Goal: Task Accomplishment & Management: Use online tool/utility

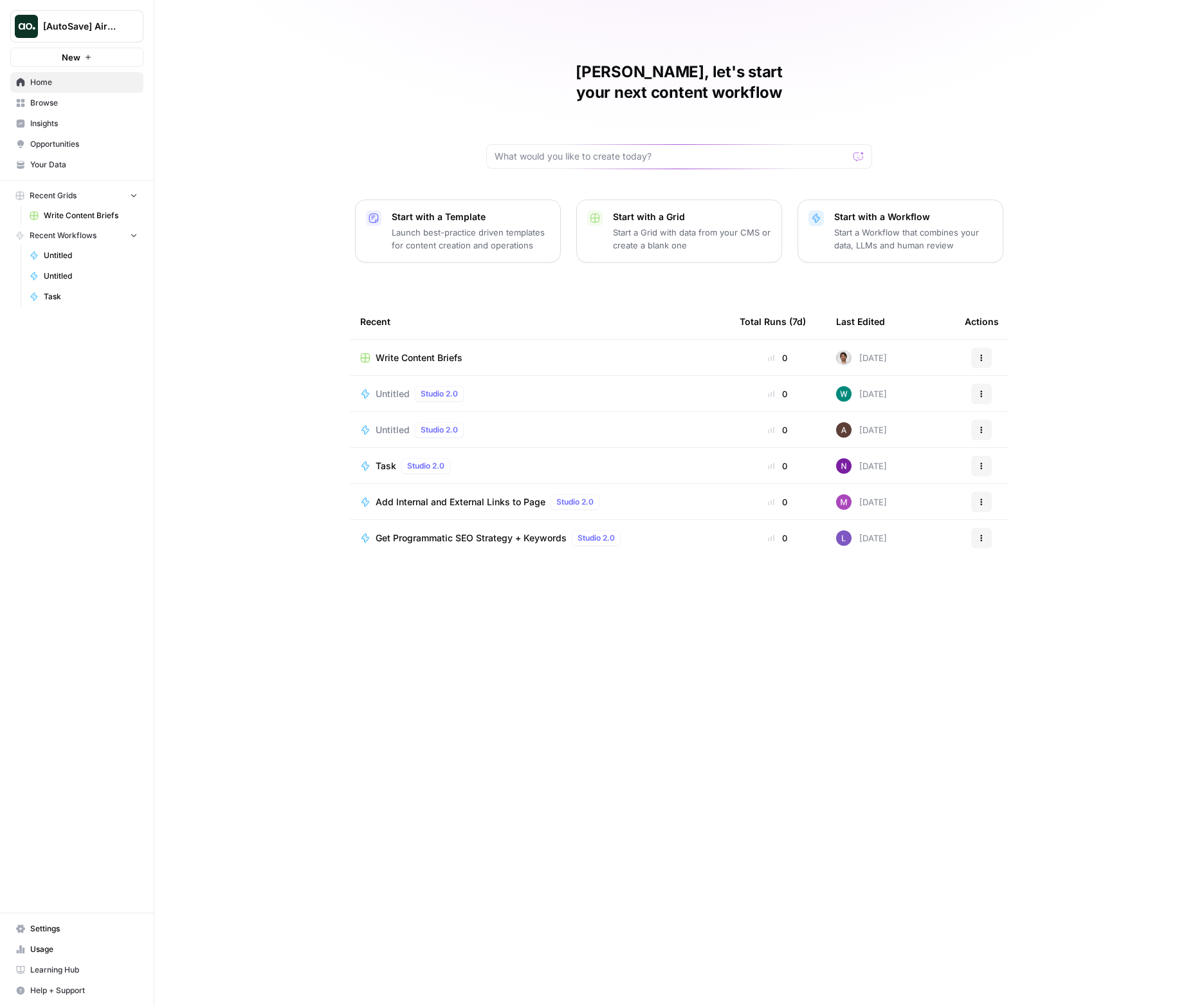
click at [425, 351] on span "Write Content Briefs" at bounding box center [419, 357] width 87 height 13
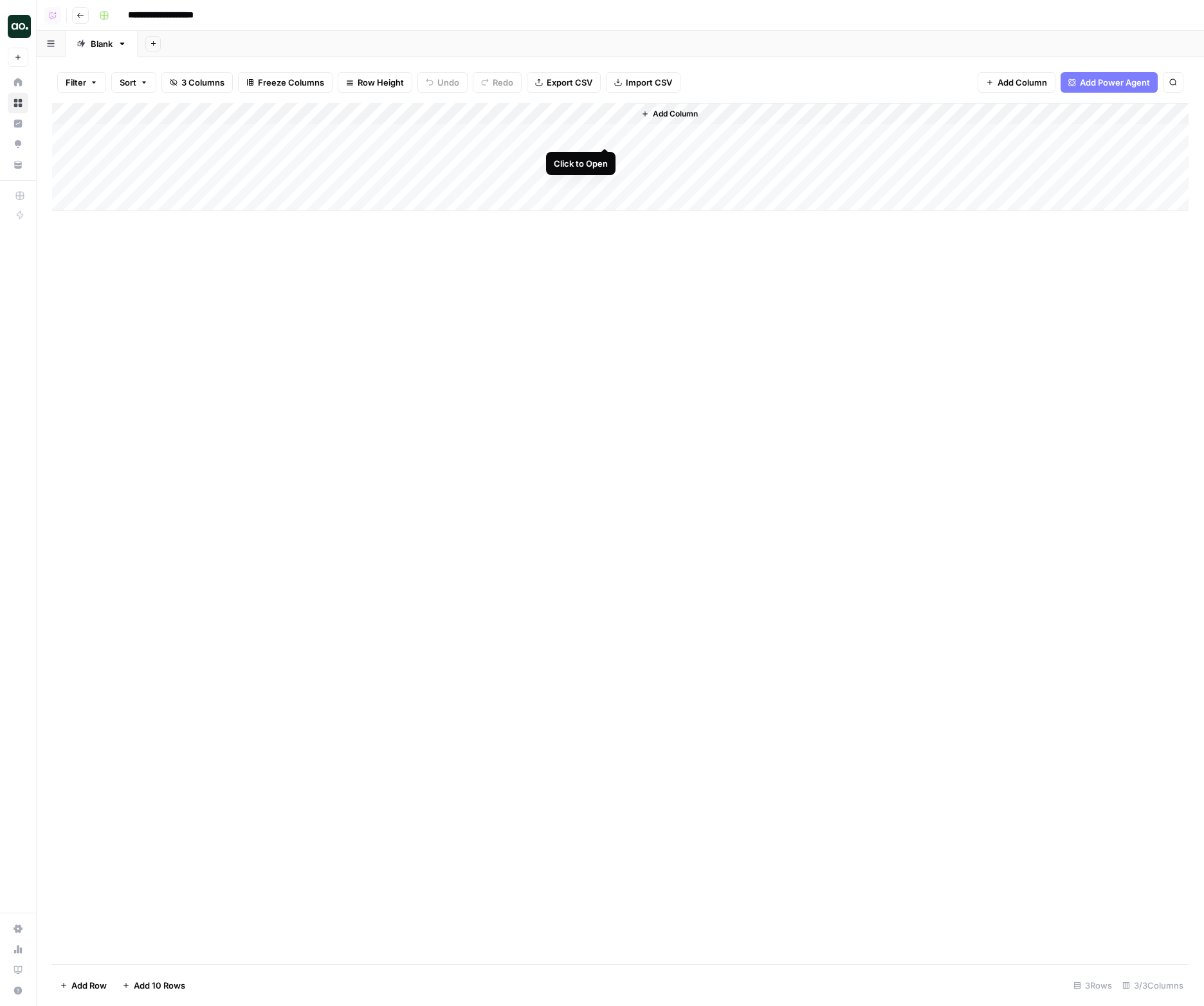
click at [608, 137] on div "Add Column" at bounding box center [621, 157] width 1137 height 108
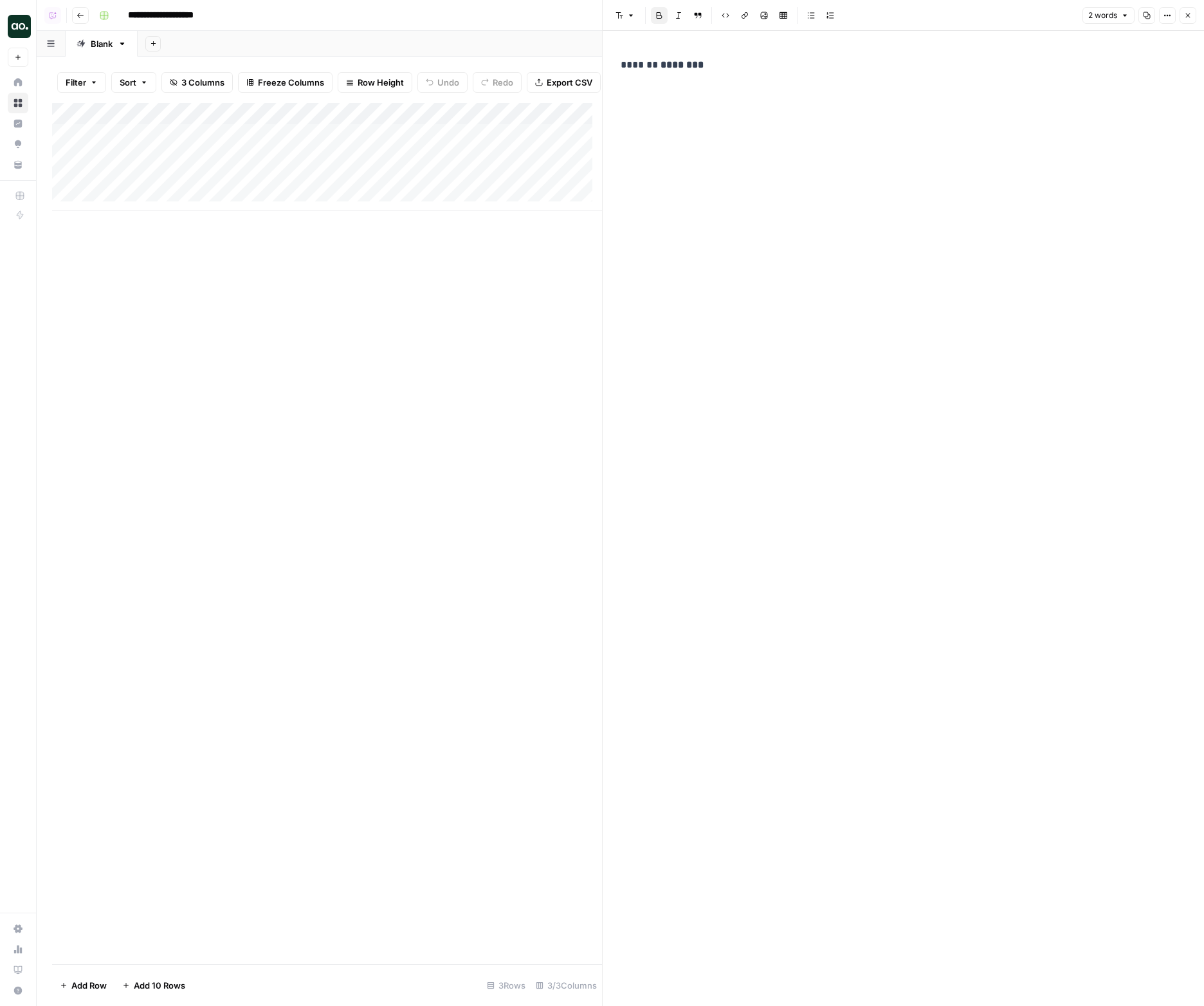
click at [719, 68] on p "******* ********" at bounding box center [903, 65] width 565 height 17
click at [660, 19] on button "Bold" at bounding box center [659, 15] width 17 height 17
click at [761, 16] on icon "button" at bounding box center [764, 15] width 8 height 8
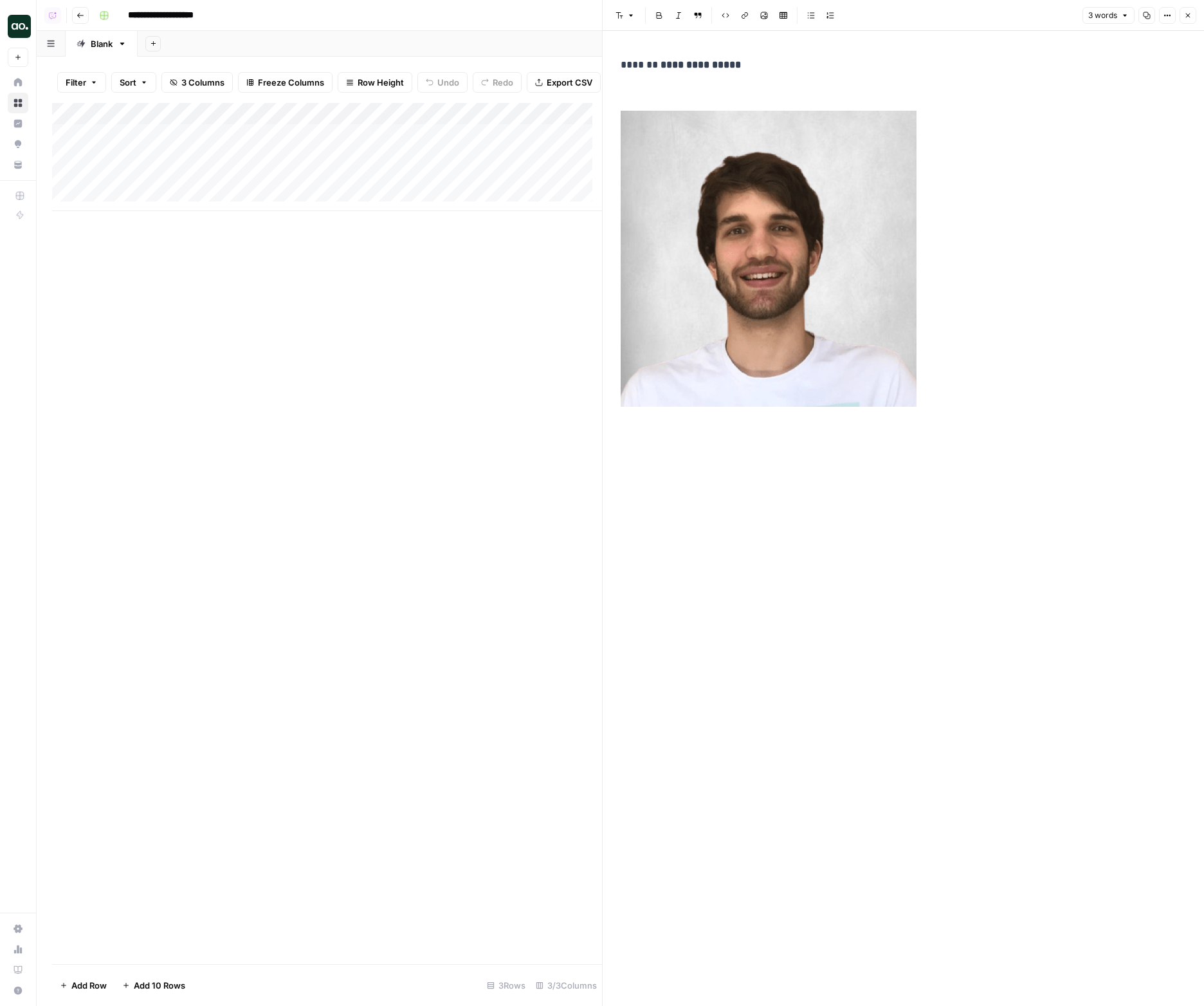
click at [1187, 21] on button "Close" at bounding box center [1188, 15] width 17 height 17
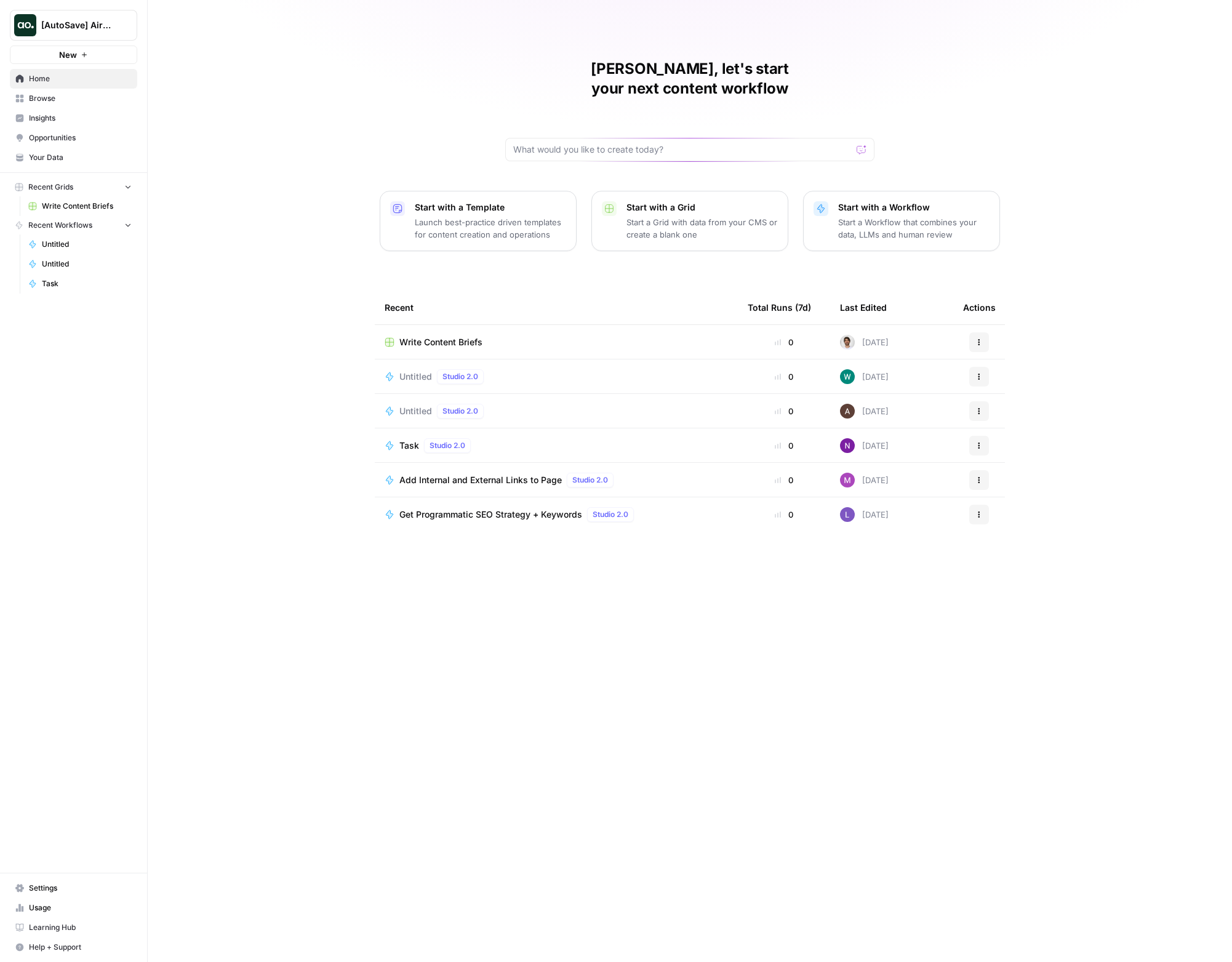
click at [450, 336] on span "Write Content Briefs" at bounding box center [441, 341] width 83 height 12
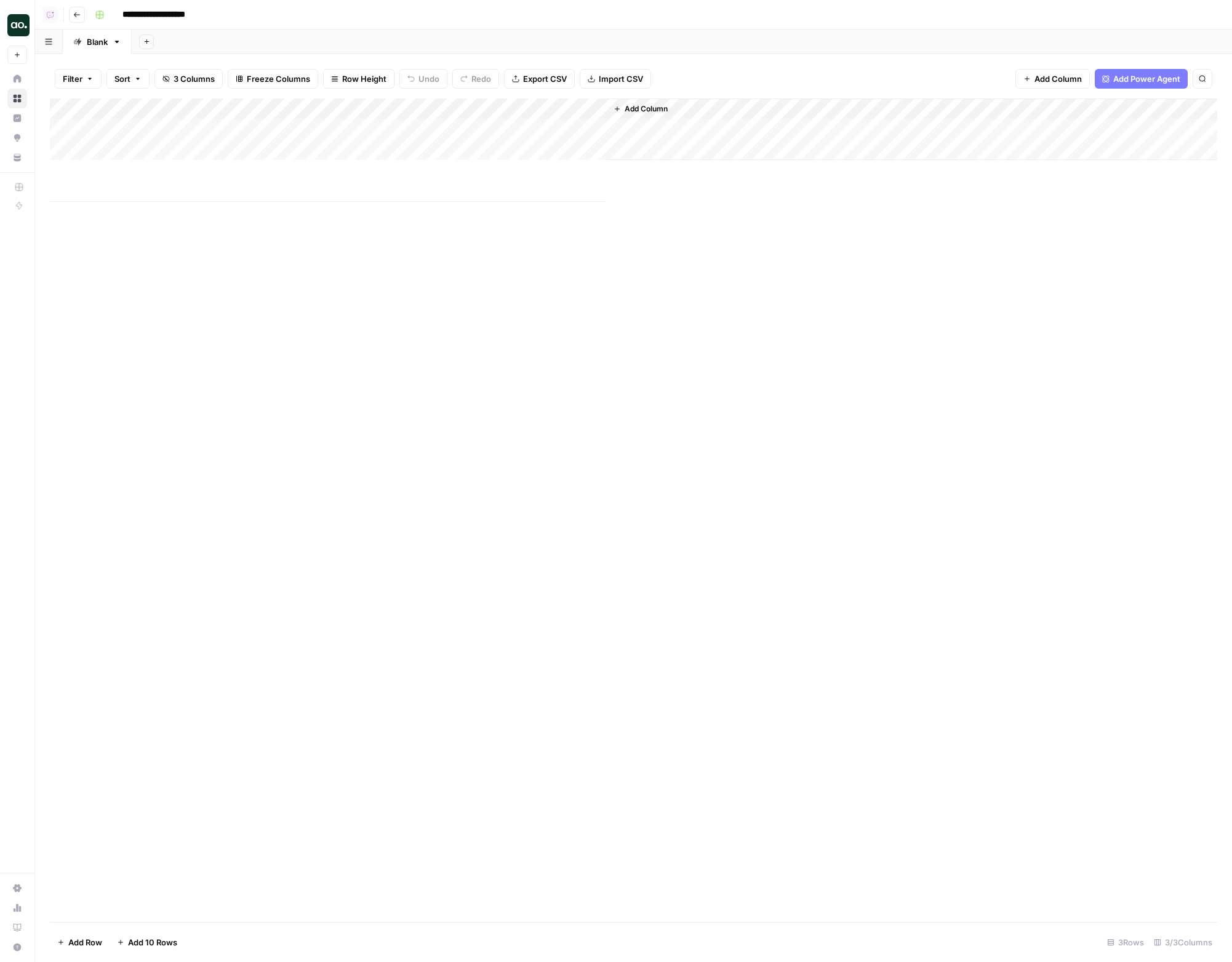
click at [82, 18] on button "Go back" at bounding box center [77, 15] width 16 height 16
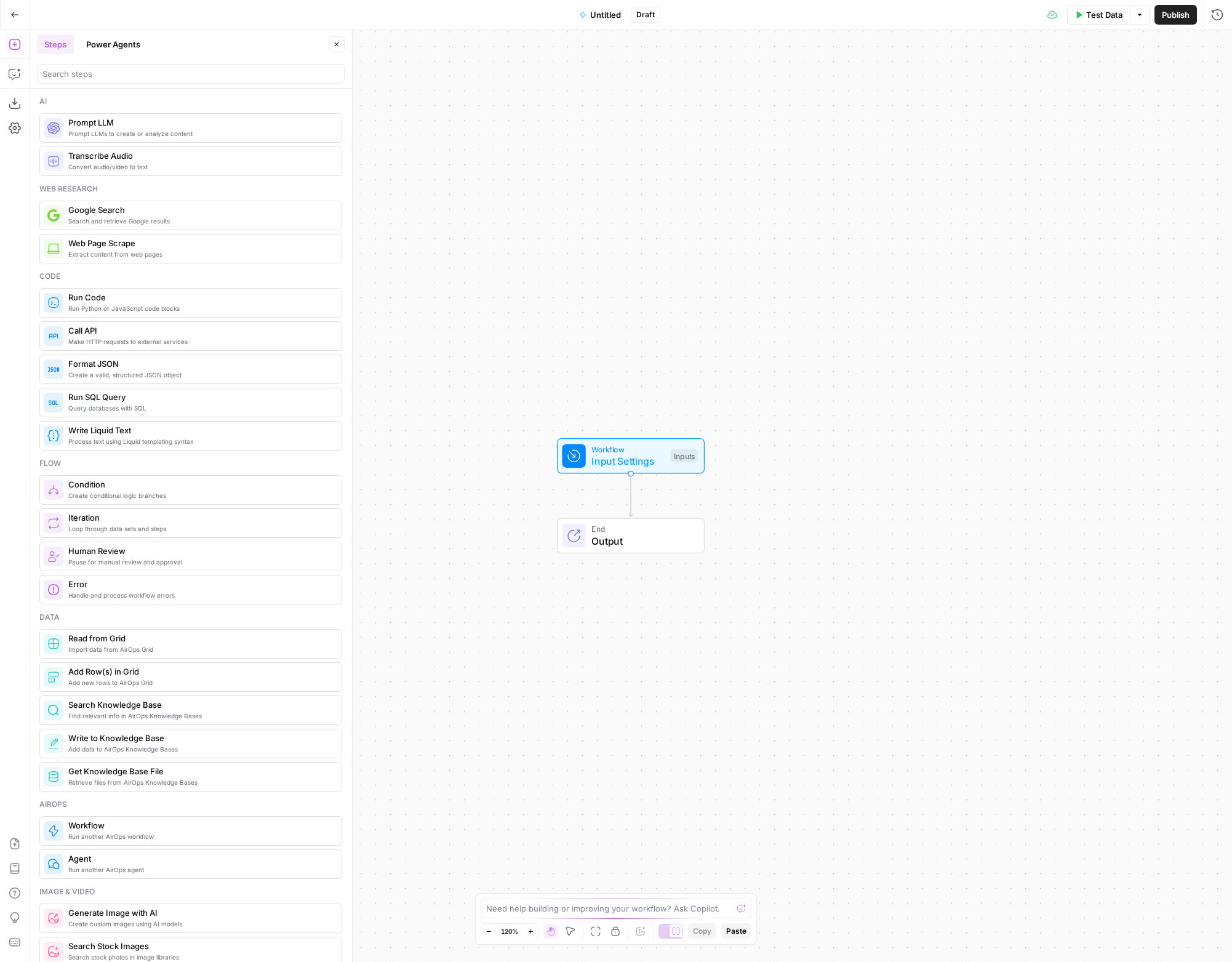
click at [17, 13] on icon "button" at bounding box center [15, 15] width 9 height 9
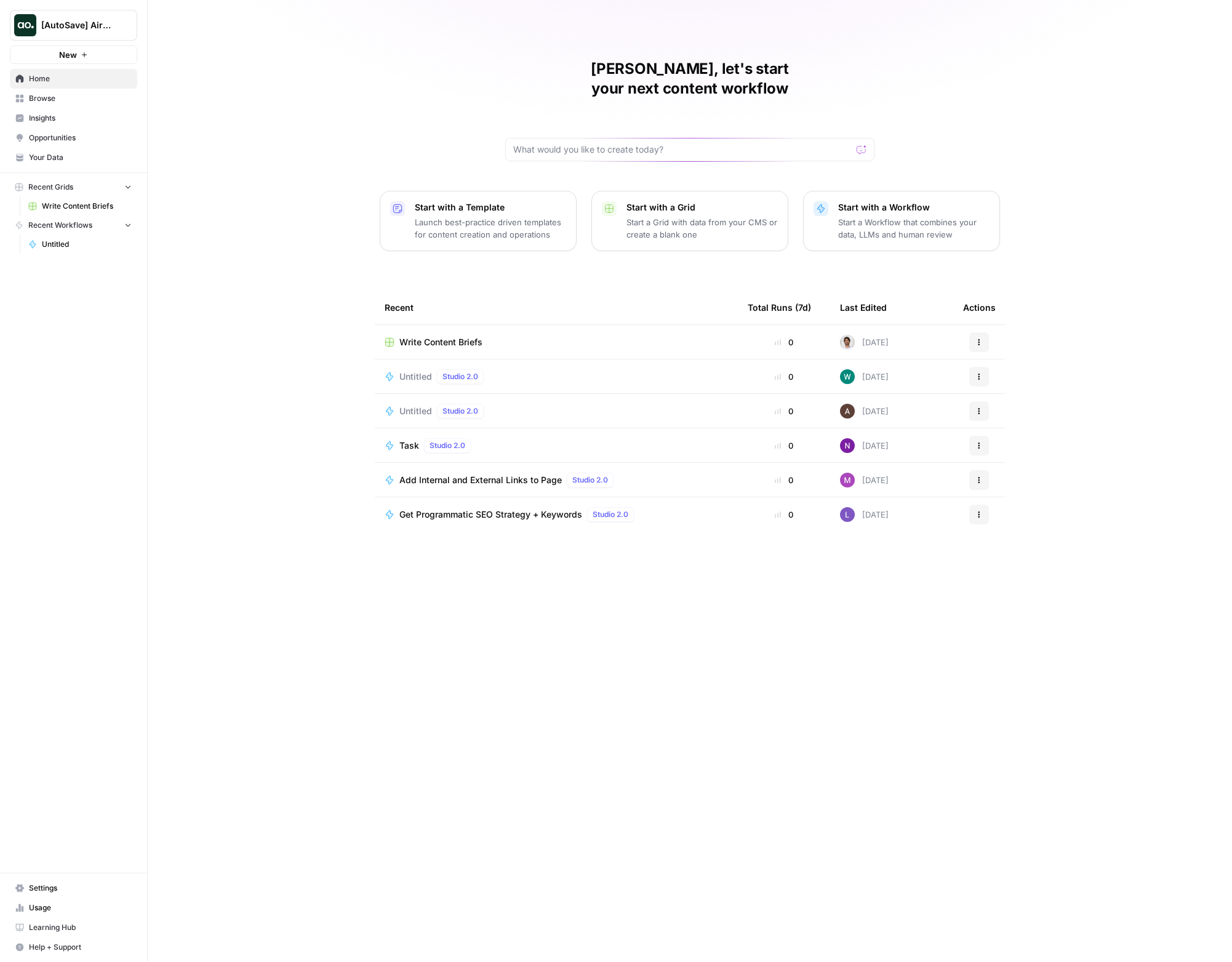
click at [418, 405] on span "Untitled" at bounding box center [416, 411] width 33 height 12
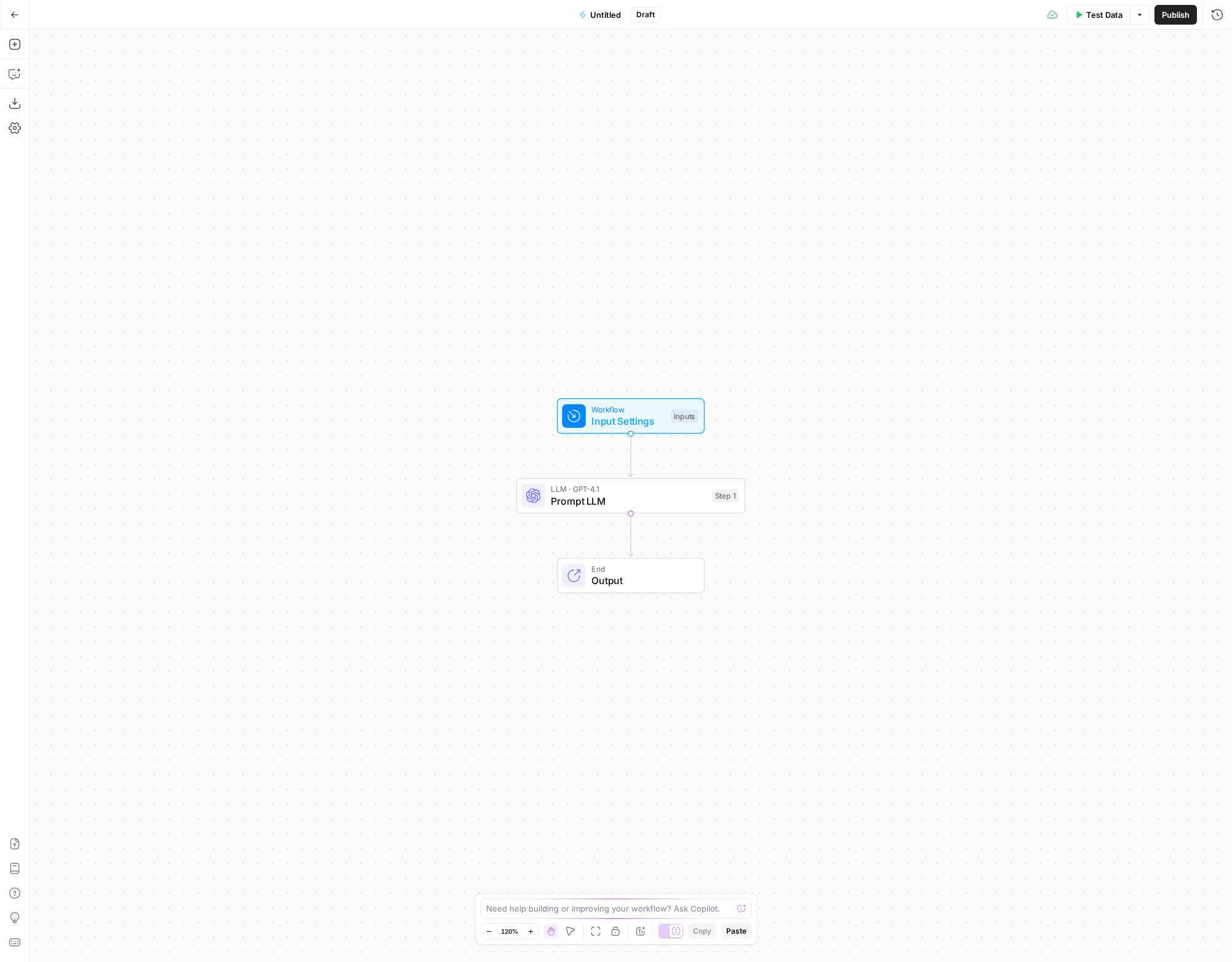
click at [18, 17] on icon "button" at bounding box center [15, 15] width 9 height 9
